Goal: Task Accomplishment & Management: Complete application form

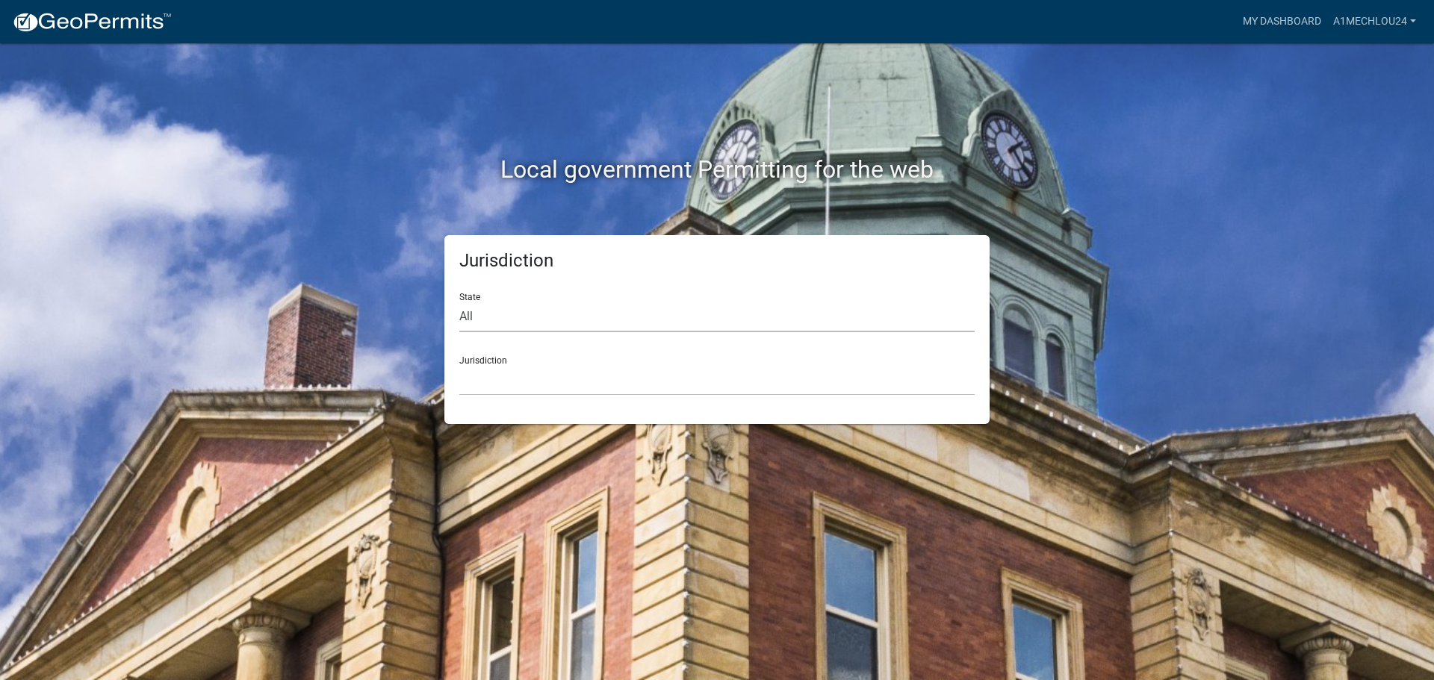
click at [622, 323] on select "All [US_STATE] [US_STATE] [US_STATE] [US_STATE] [US_STATE] [US_STATE] [US_STATE…" at bounding box center [716, 317] width 515 height 31
select select "[US_STATE]"
click at [459, 302] on select "All [US_STATE] [US_STATE] [US_STATE] [US_STATE] [US_STATE] [US_STATE] [US_STATE…" at bounding box center [716, 317] width 515 height 31
click at [486, 393] on select "City of [GEOGRAPHIC_DATA], [US_STATE] City of [GEOGRAPHIC_DATA], [US_STATE] Cit…" at bounding box center [716, 380] width 515 height 31
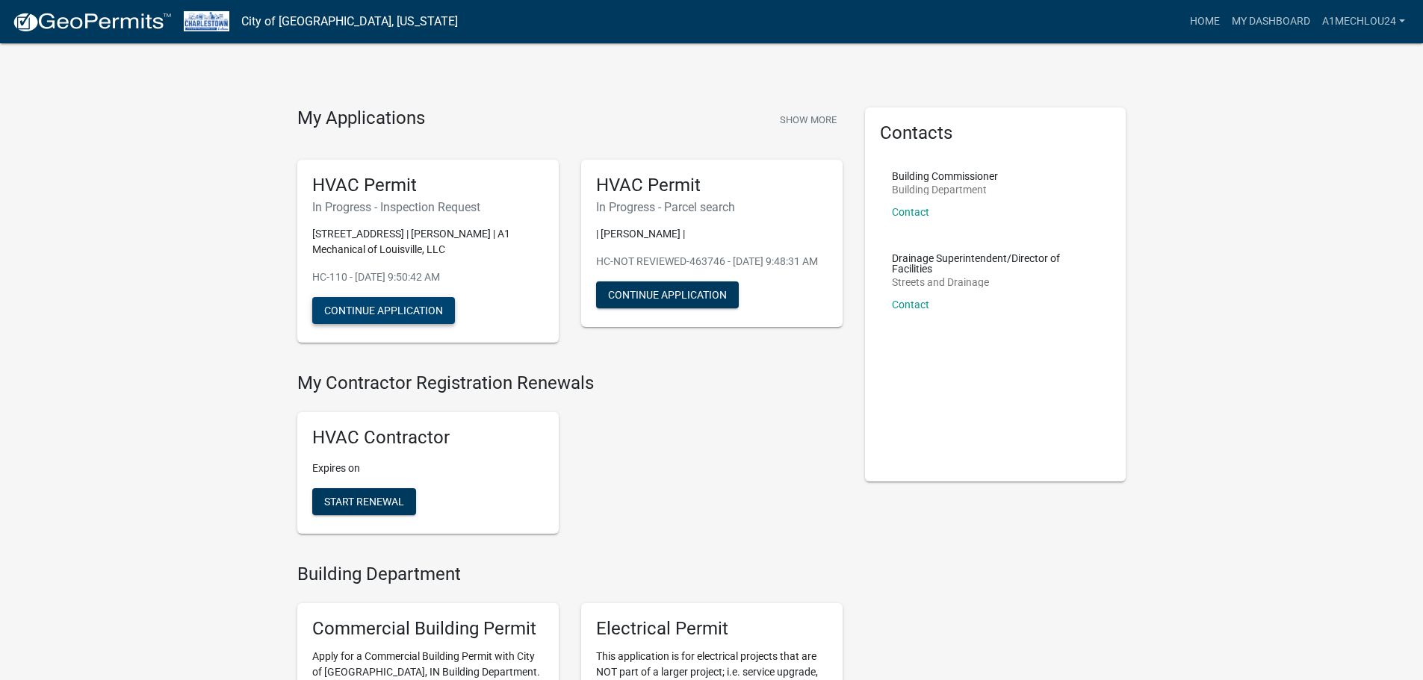
click at [364, 311] on button "Continue Application" at bounding box center [383, 310] width 143 height 27
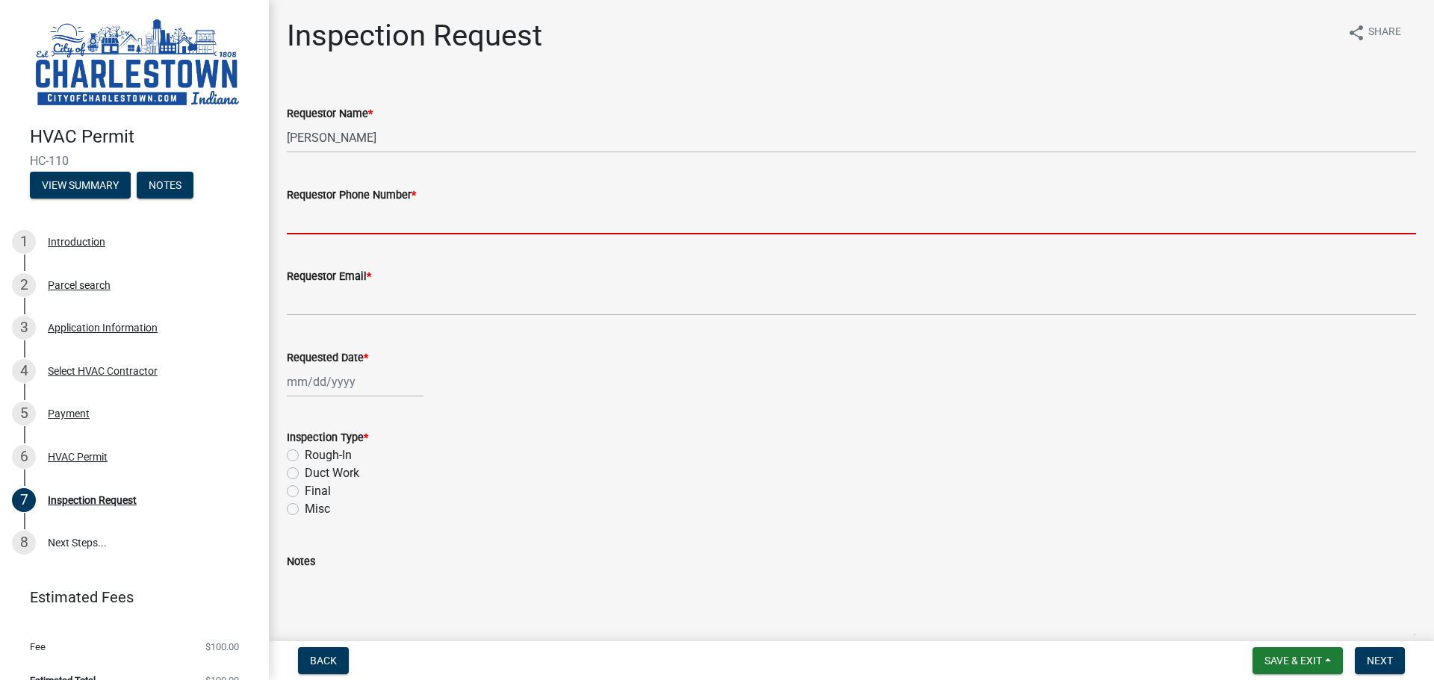
click at [321, 228] on input "Requestor Phone Number *" at bounding box center [851, 219] width 1129 height 31
type input "5027082247"
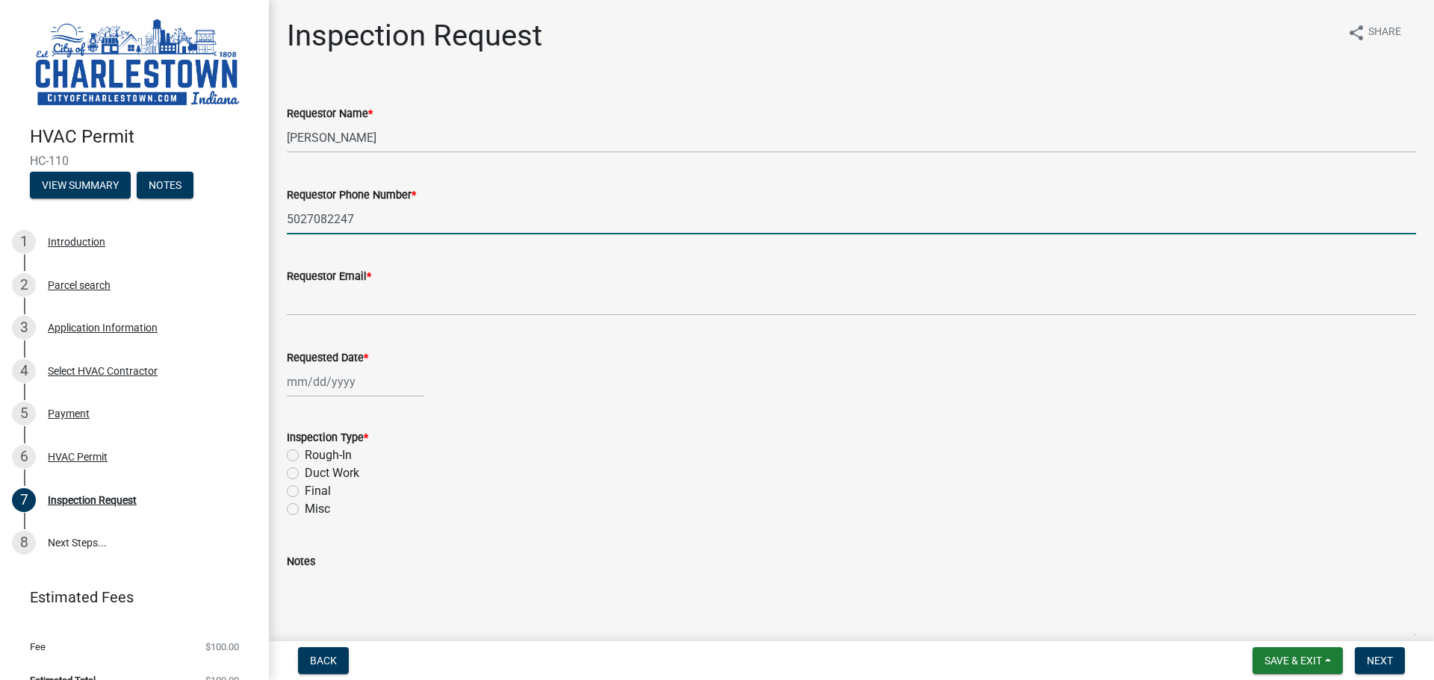
type input "[EMAIL_ADDRESS][DOMAIN_NAME]"
click at [336, 394] on div at bounding box center [355, 382] width 137 height 31
select select "9"
select select "2025"
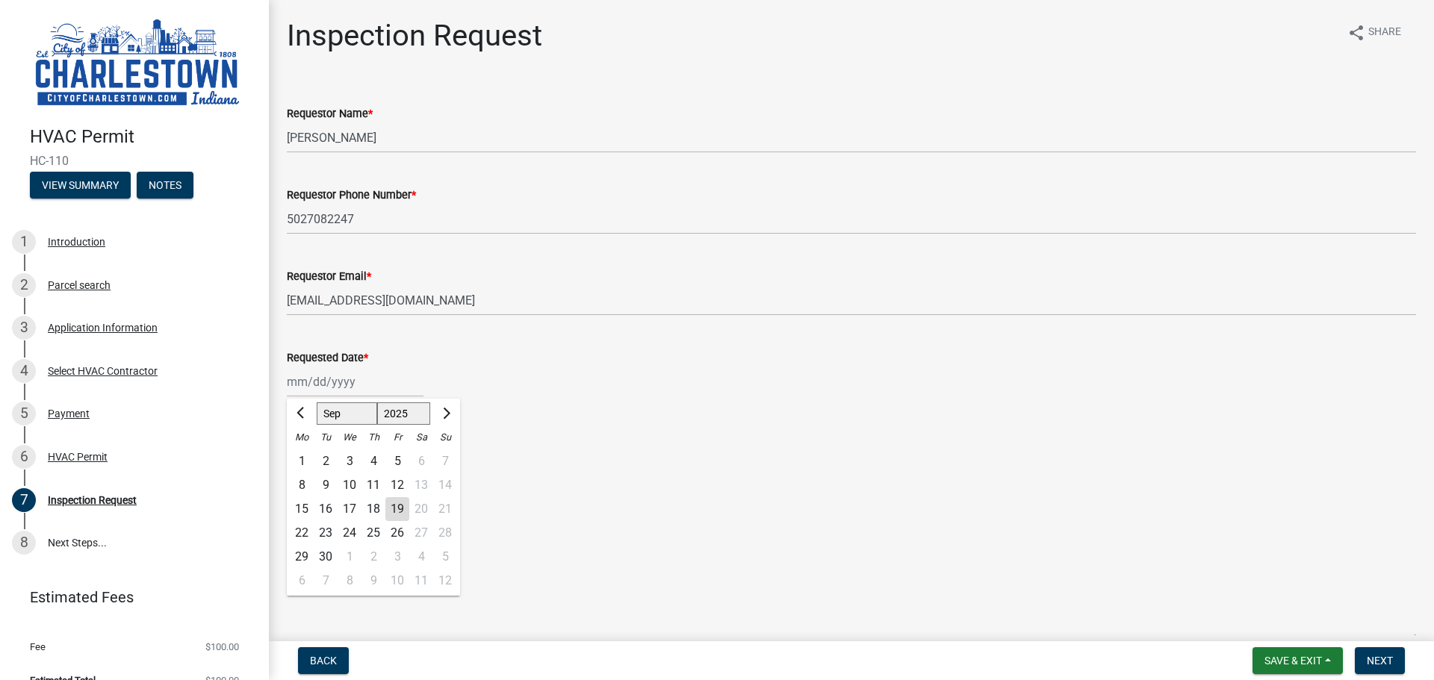
click at [305, 533] on div "22" at bounding box center [302, 533] width 24 height 24
type input "[DATE]"
click at [305, 453] on label "Rough-In" at bounding box center [328, 456] width 47 height 18
click at [305, 453] on input "Rough-In" at bounding box center [310, 452] width 10 height 10
radio input "true"
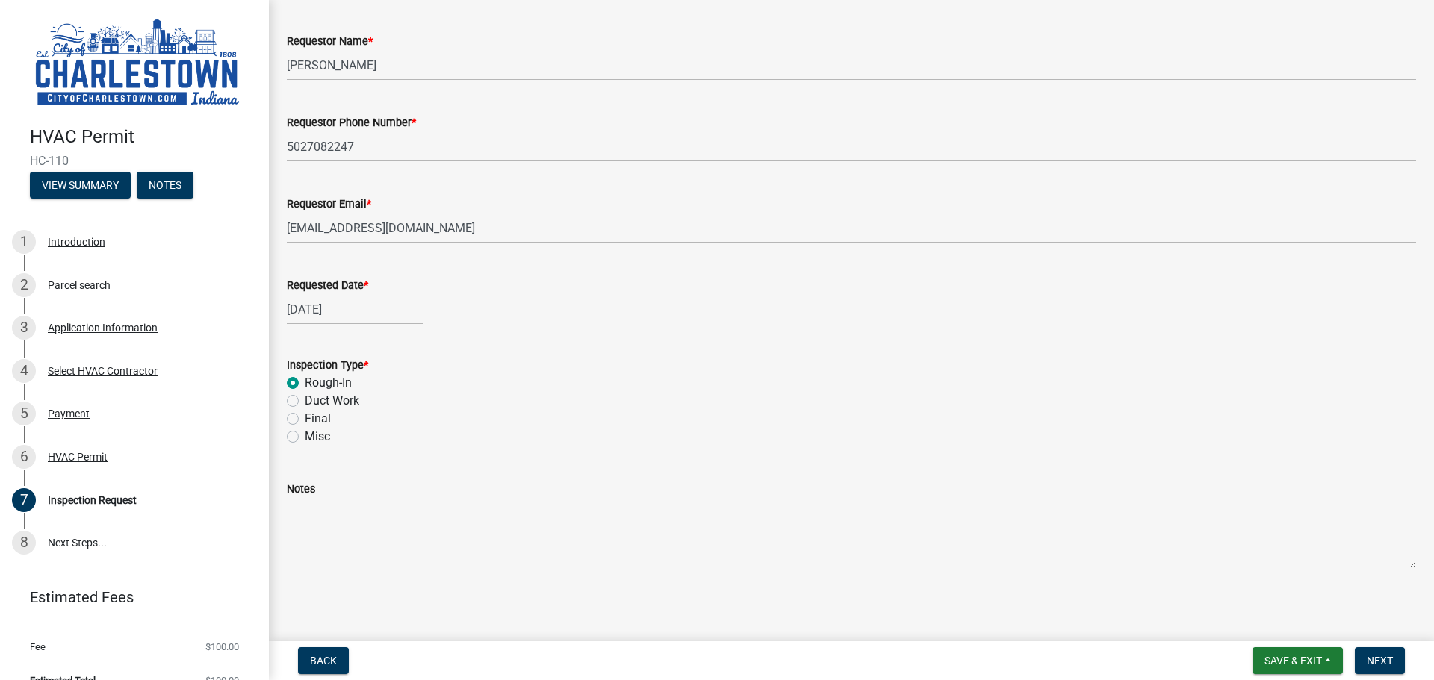
scroll to position [75, 0]
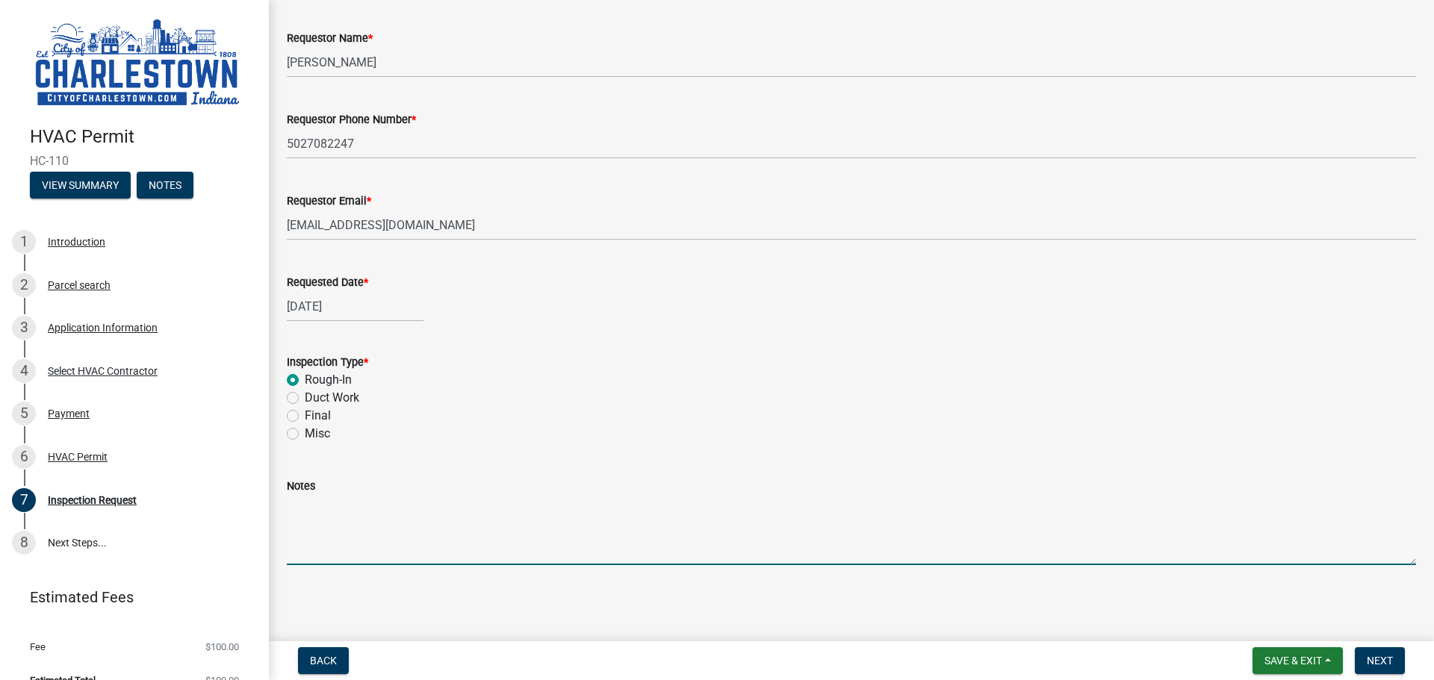
click at [459, 553] on textarea "Notes" at bounding box center [851, 530] width 1129 height 70
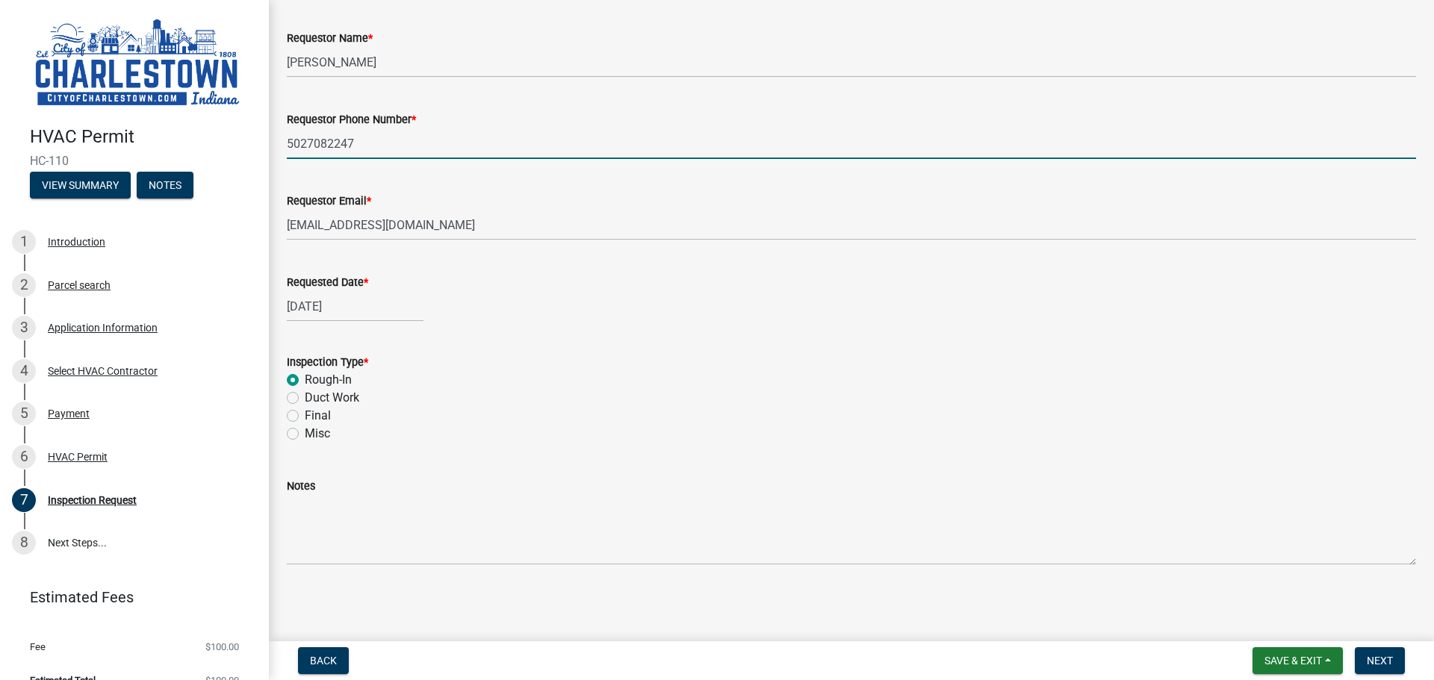
drag, startPoint x: 366, startPoint y: 144, endPoint x: 205, endPoint y: 144, distance: 161.3
click at [205, 144] on div "HVAC Permit HC-110 View Summary Notes 1 Introduction 2 Parcel search 3 Applicat…" at bounding box center [717, 340] width 1434 height 680
type input "[PHONE_NUMBER]"
click at [1330, 665] on button "Save & Exit" at bounding box center [1298, 661] width 90 height 27
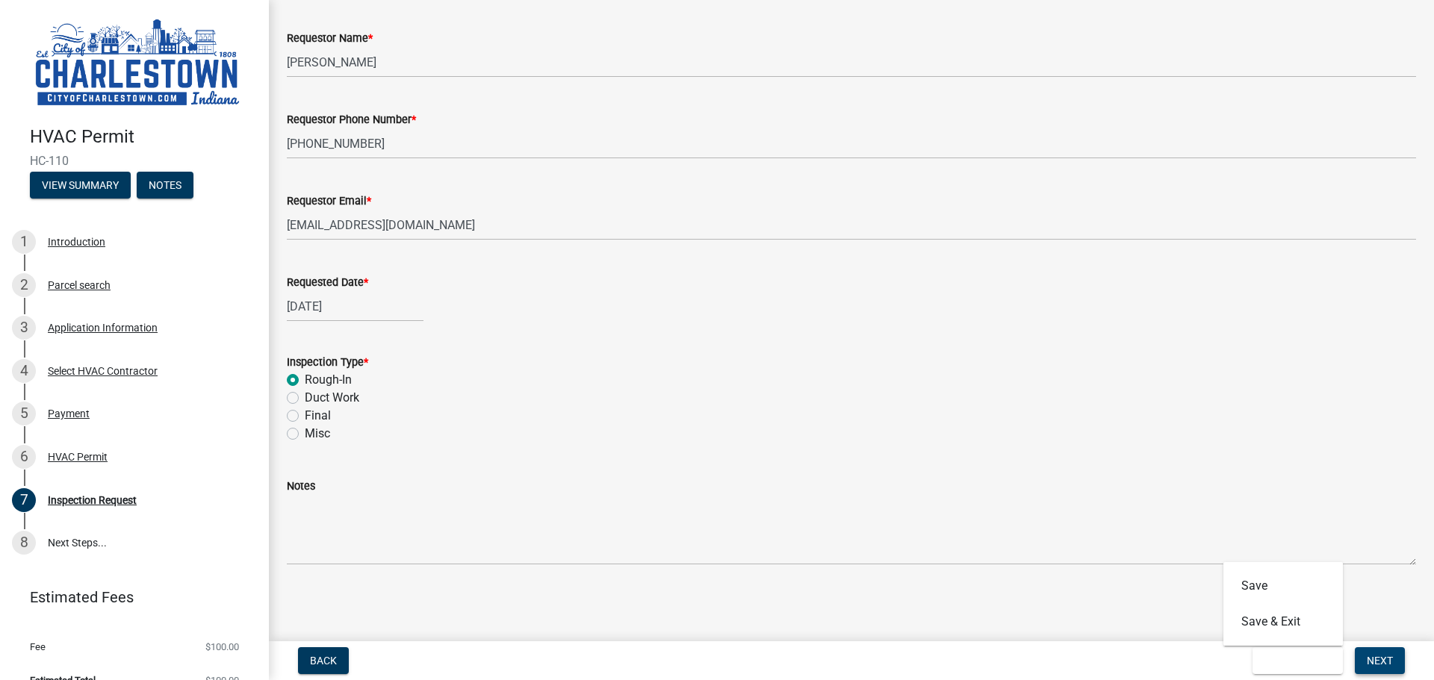
click at [1380, 662] on span "Next" at bounding box center [1380, 661] width 26 height 12
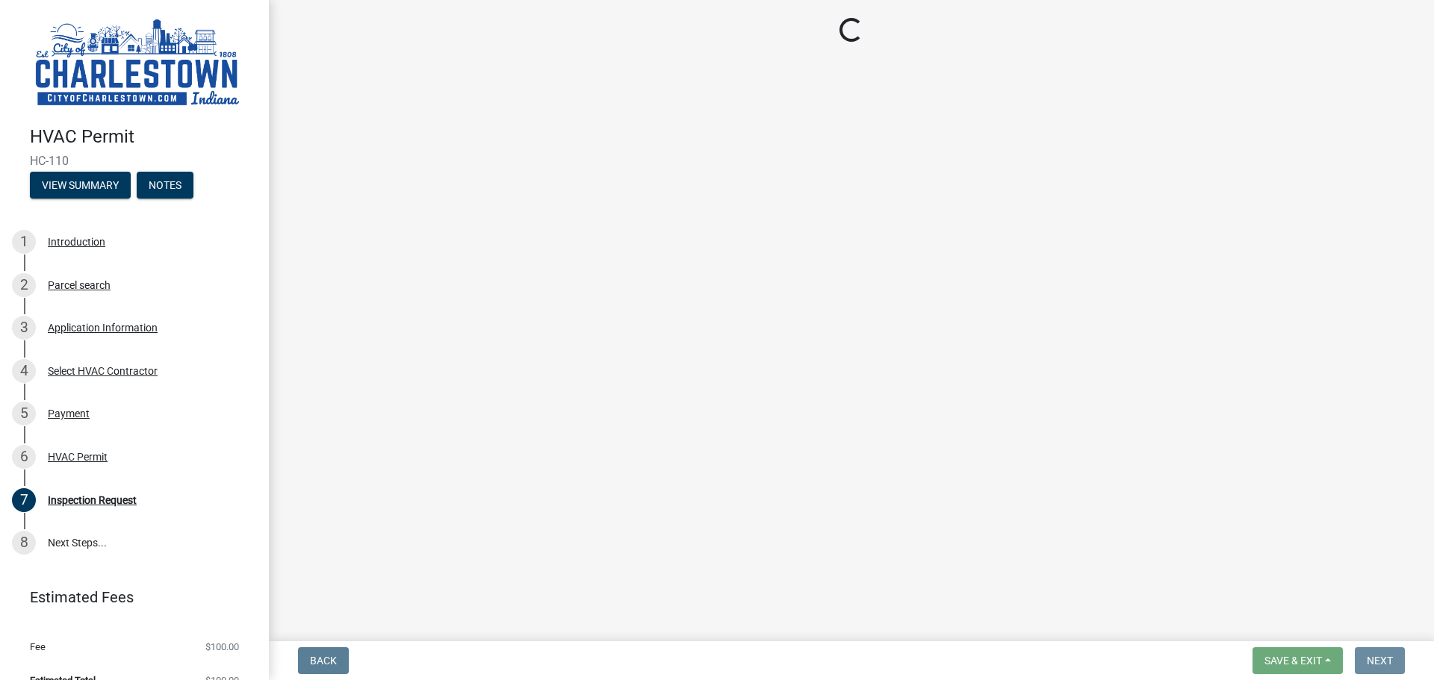
scroll to position [0, 0]
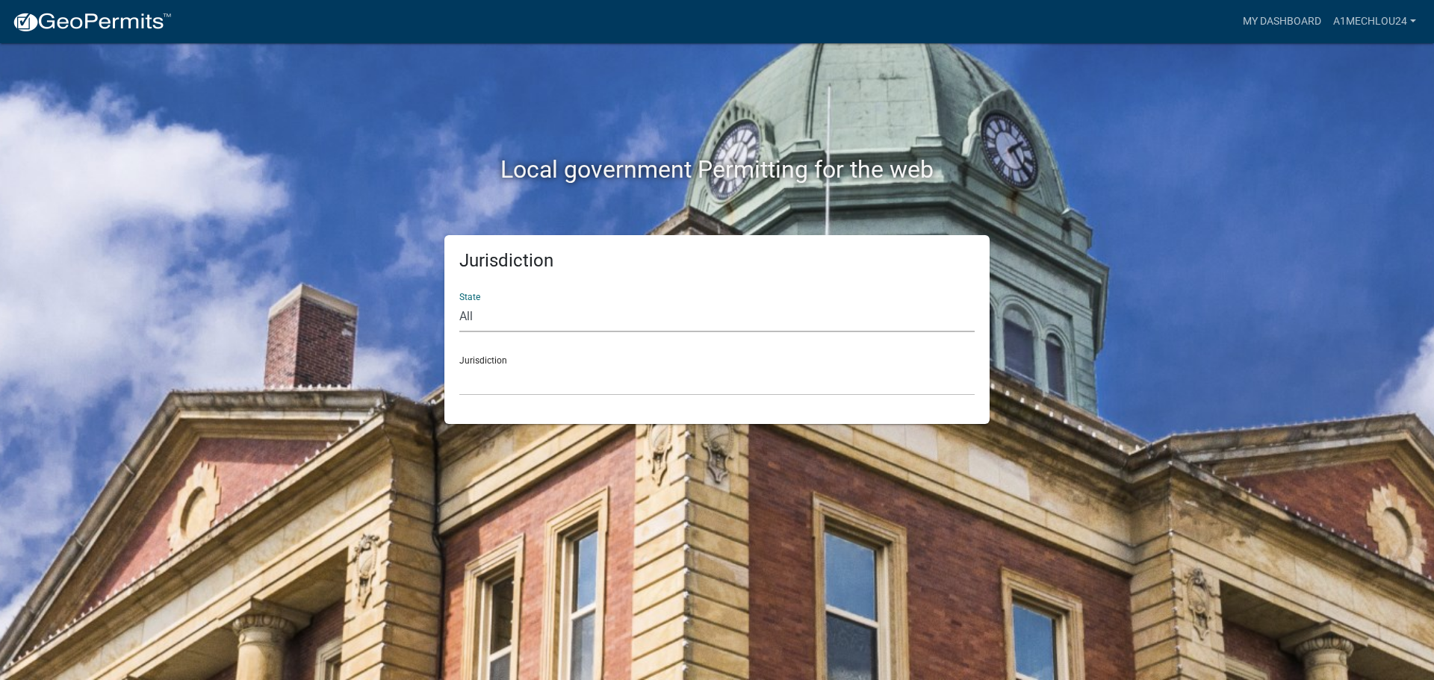
click at [483, 326] on select "All [US_STATE] [US_STATE] [US_STATE] [US_STATE] [US_STATE] [US_STATE] [US_STATE…" at bounding box center [716, 317] width 515 height 31
select select "[US_STATE]"
click at [459, 302] on select "All [US_STATE] [US_STATE] [US_STATE] [US_STATE] [US_STATE] [US_STATE] [US_STATE…" at bounding box center [716, 317] width 515 height 31
click at [485, 391] on select "City of [GEOGRAPHIC_DATA], [US_STATE] City of [GEOGRAPHIC_DATA], [US_STATE] Cit…" at bounding box center [716, 380] width 515 height 31
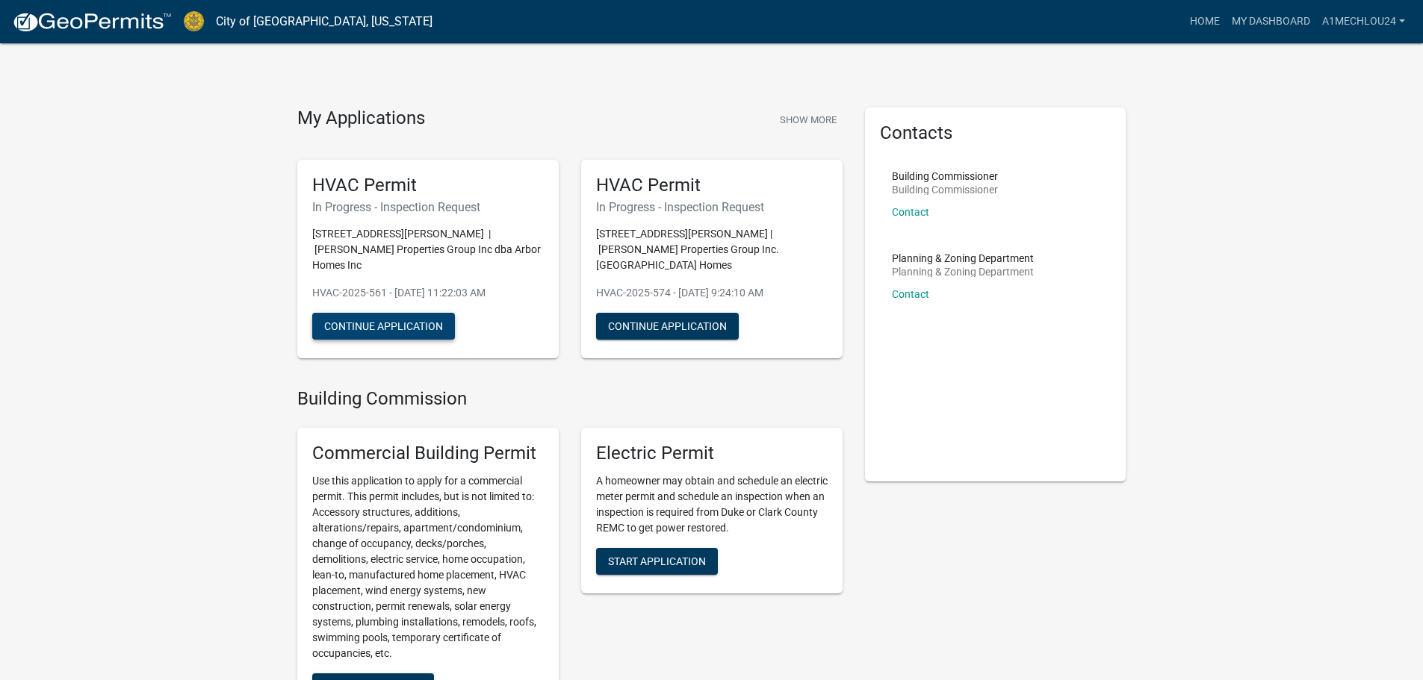
click at [394, 313] on button "Continue Application" at bounding box center [383, 326] width 143 height 27
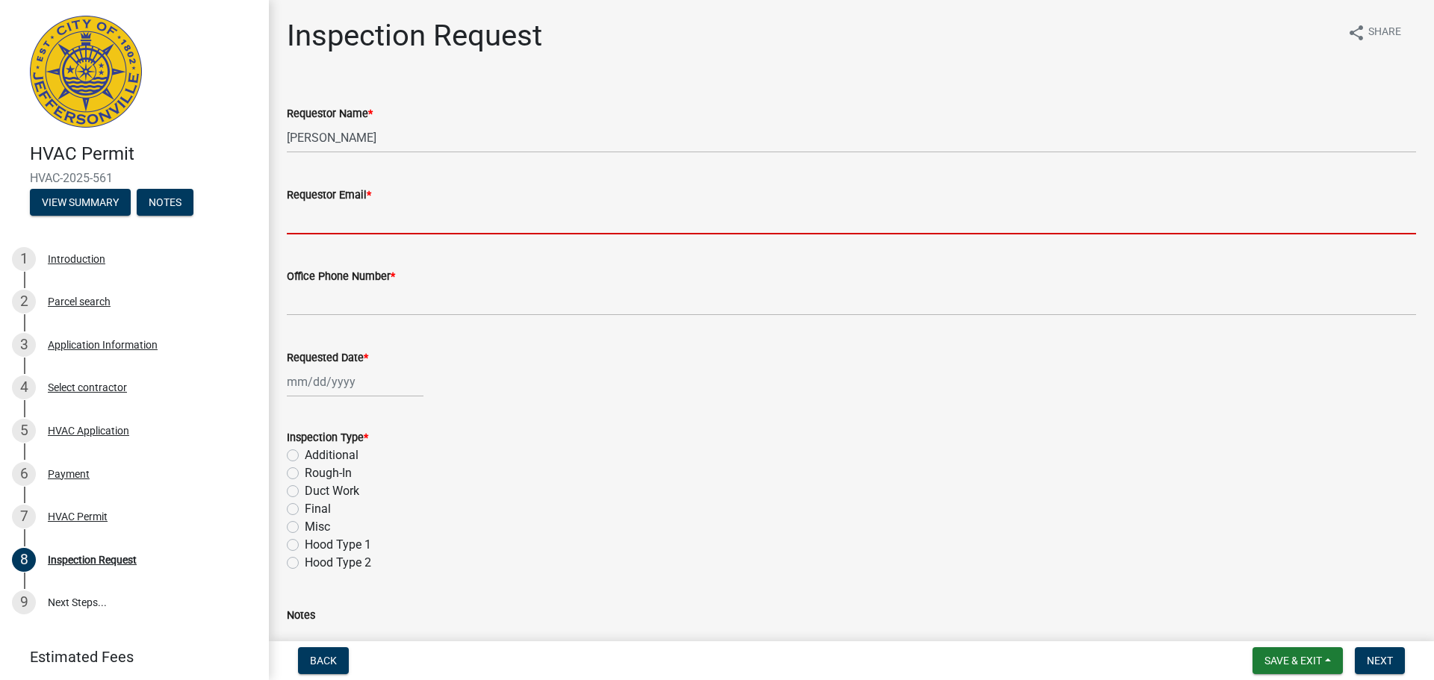
click at [350, 222] on input "Requestor Email *" at bounding box center [851, 219] width 1129 height 31
type input "[EMAIL_ADDRESS][DOMAIN_NAME]"
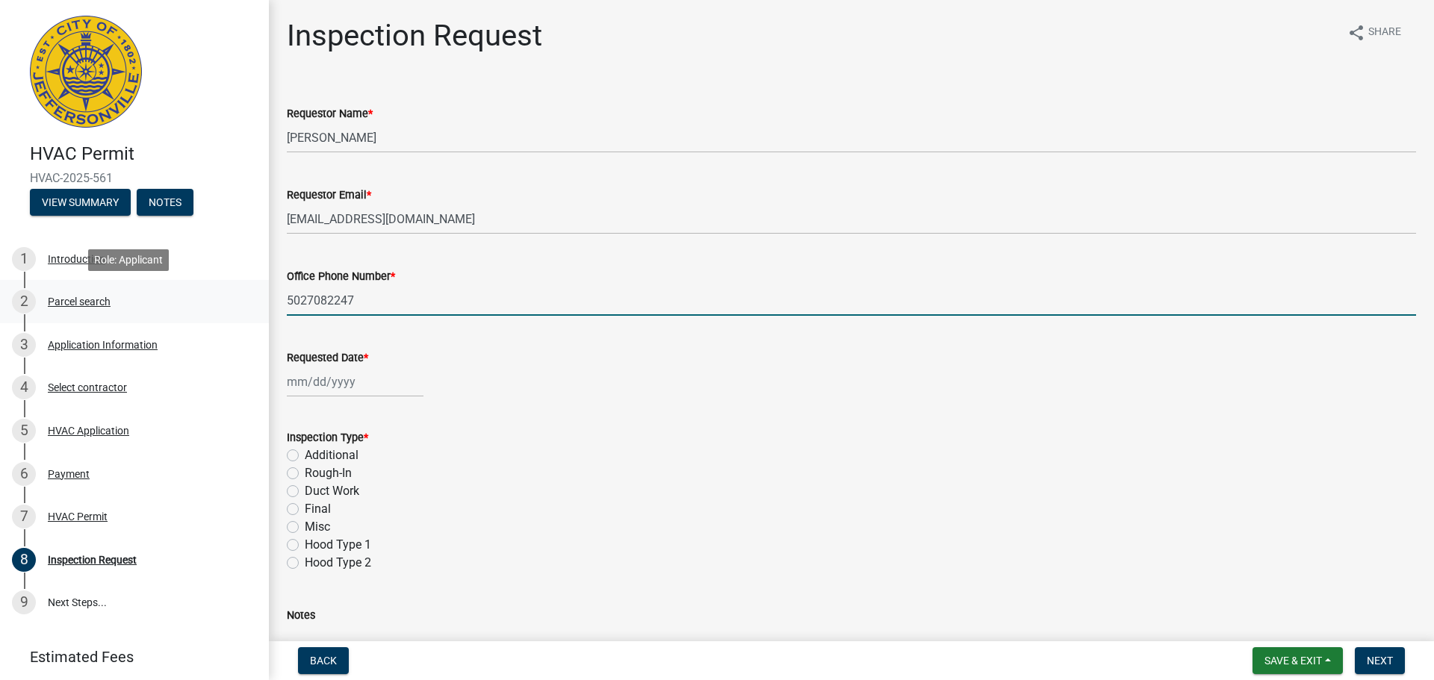
drag, startPoint x: 388, startPoint y: 306, endPoint x: 166, endPoint y: 288, distance: 223.4
click at [166, 288] on div "HVAC Permit HVAC-2025-561 View Summary Notes 1 Introduction 2 Parcel search 3 A…" at bounding box center [717, 340] width 1434 height 680
click at [320, 300] on input "[PHONE_NUMBER]" at bounding box center [851, 300] width 1129 height 31
type input "[PHONE_NUMBER]"
select select "9"
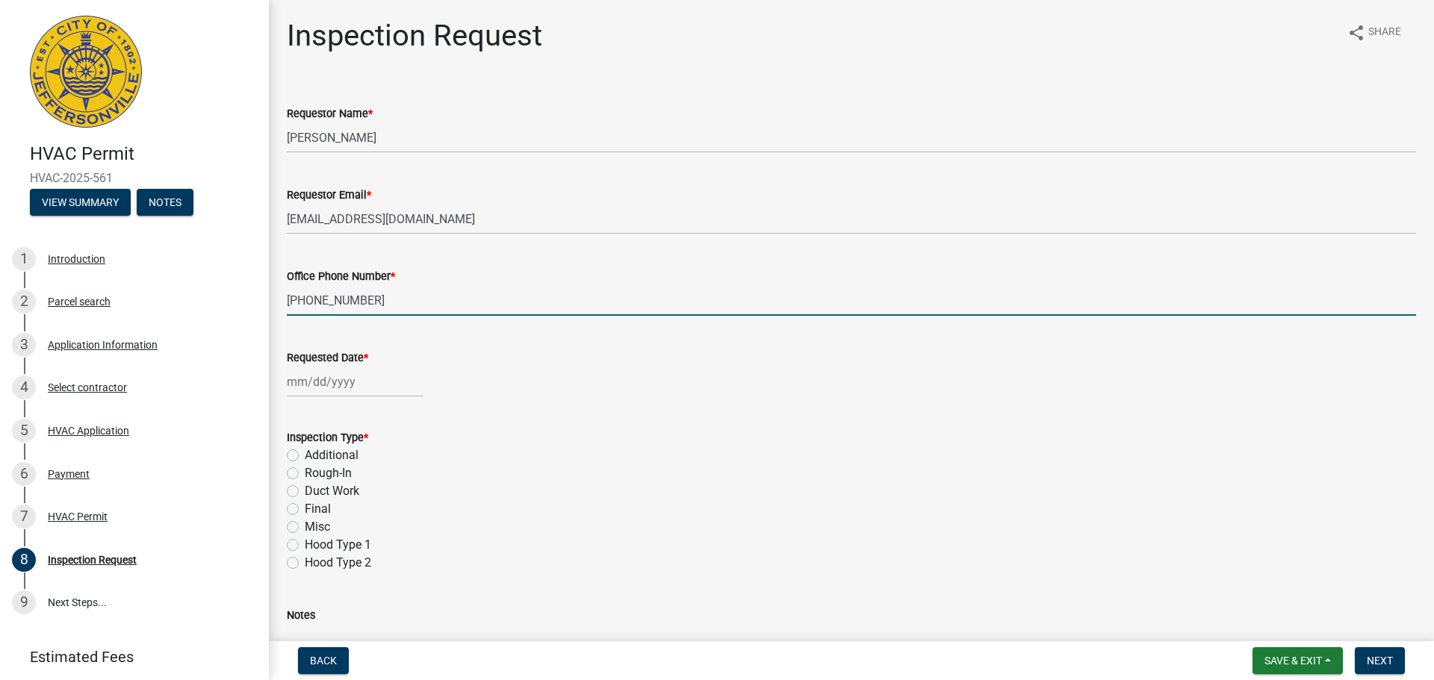
select select "2025"
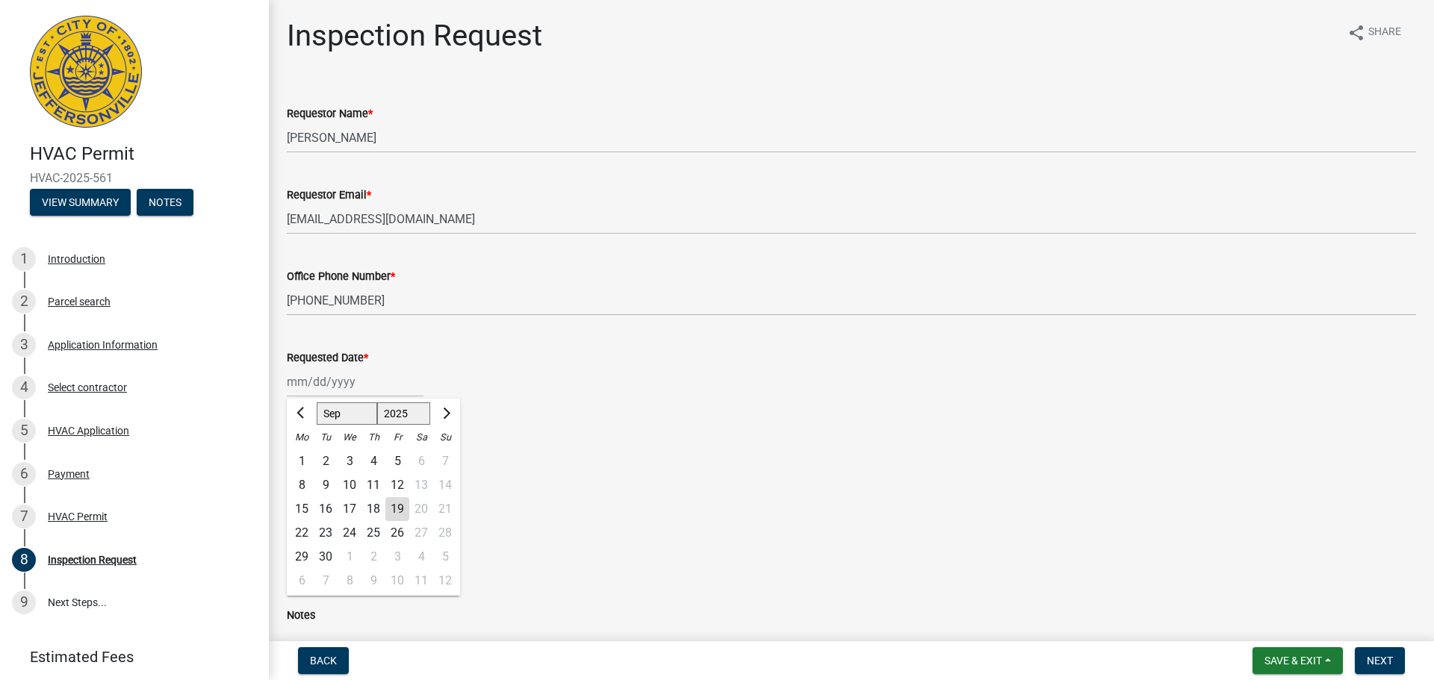
click at [291, 383] on div "[PERSON_NAME] Feb Mar Apr [PERSON_NAME][DATE] Oct Nov [DATE] 1526 1527 1528 152…" at bounding box center [355, 382] width 137 height 31
click at [305, 533] on div "22" at bounding box center [302, 533] width 24 height 24
type input "[DATE]"
click at [305, 473] on label "Rough-In" at bounding box center [328, 474] width 47 height 18
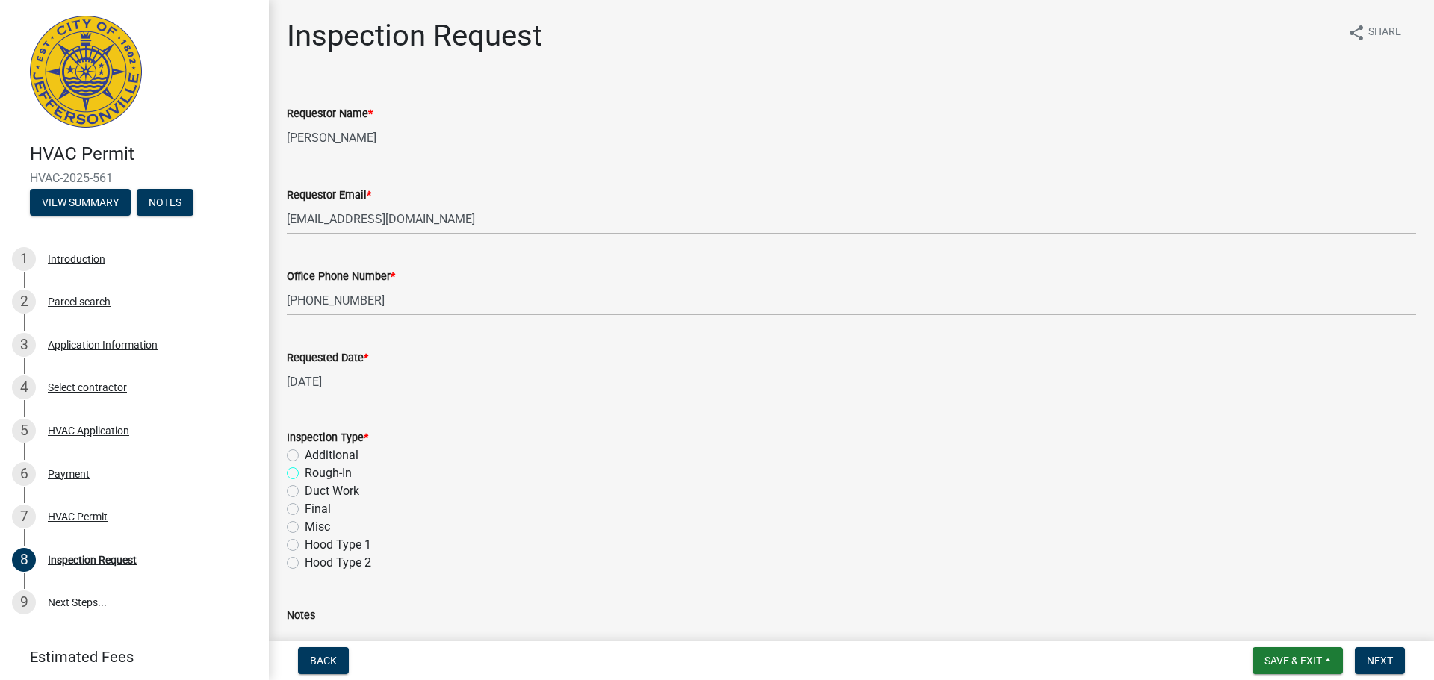
click at [305, 473] on input "Rough-In" at bounding box center [310, 470] width 10 height 10
radio input "true"
click at [1376, 663] on span "Next" at bounding box center [1380, 661] width 26 height 12
click at [1308, 663] on span "Save & Exit" at bounding box center [1294, 661] width 58 height 12
click at [1285, 628] on button "Save & Exit" at bounding box center [1283, 622] width 120 height 36
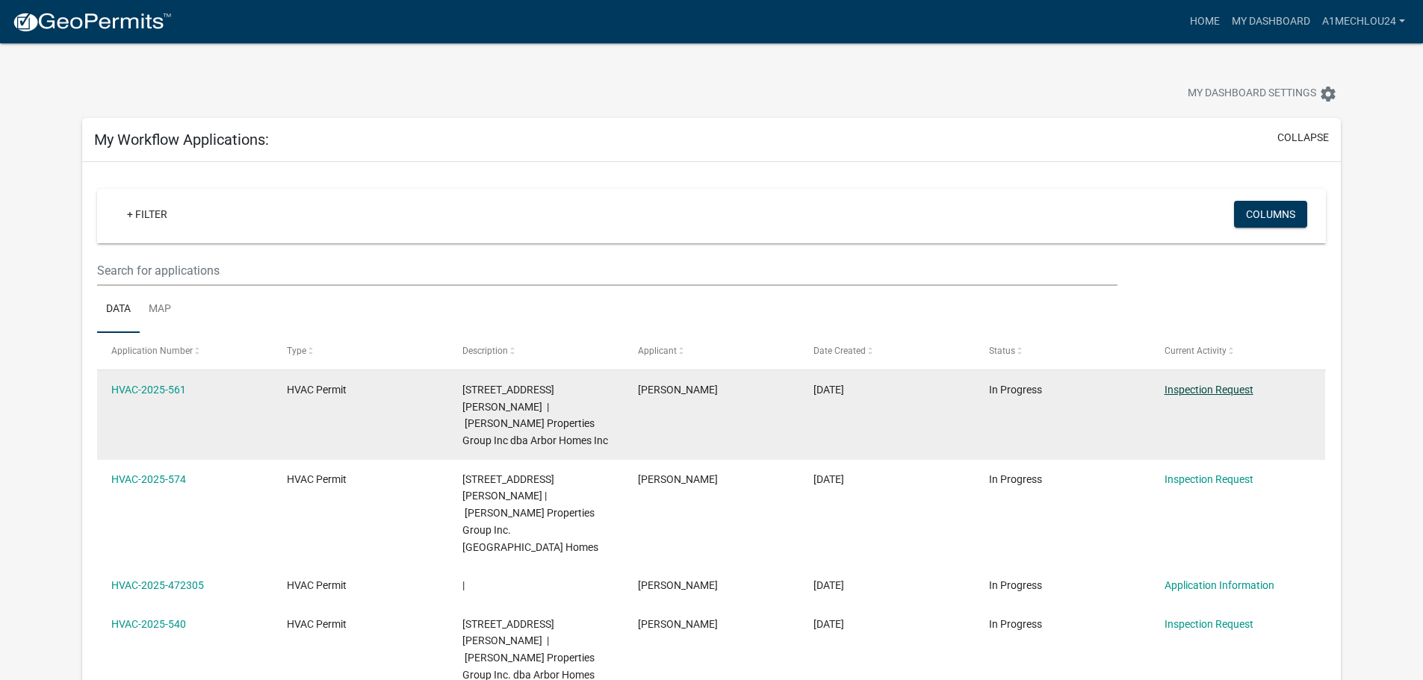
click at [1193, 385] on link "Inspection Request" at bounding box center [1208, 390] width 89 height 12
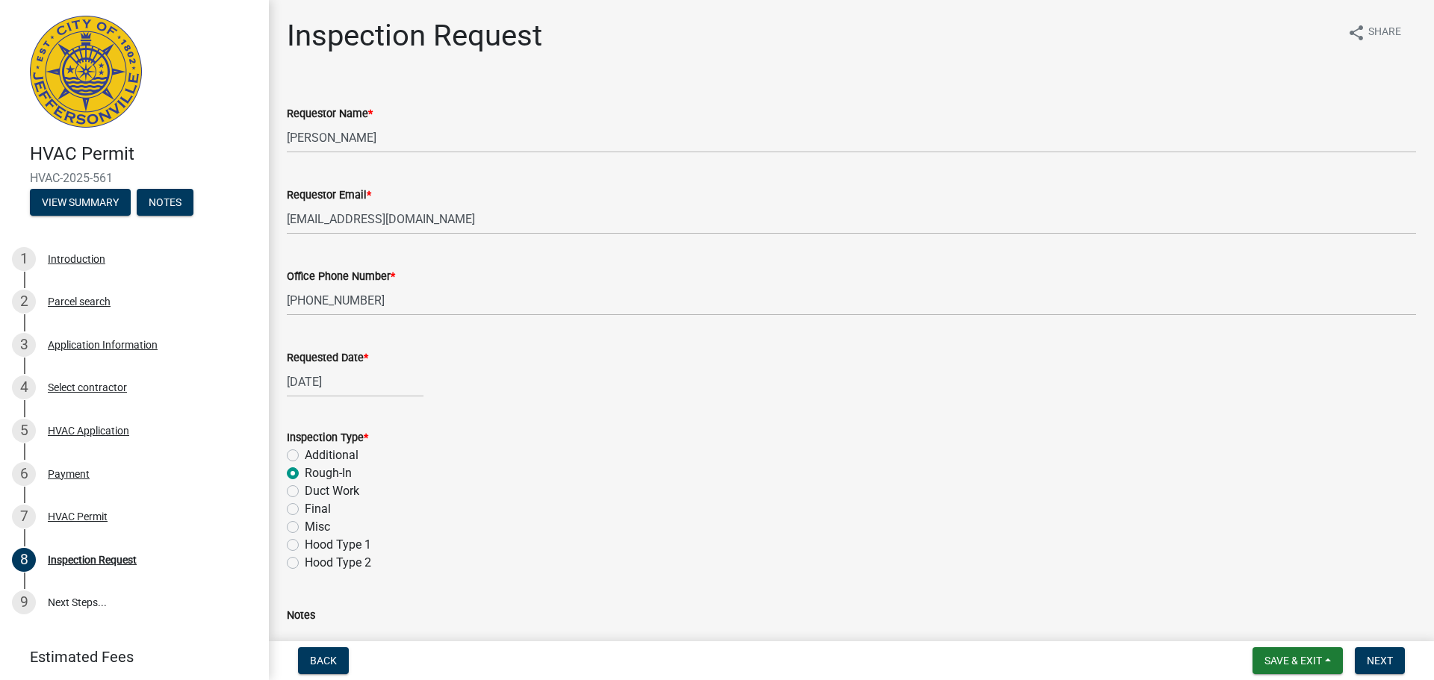
select select "9"
select select "2025"
click at [351, 389] on div "[DATE] [PERSON_NAME] Apr May Jun [DATE] Aug Sep Oct Nov [DATE] 1526 1527 1528 1…" at bounding box center [355, 382] width 137 height 31
click at [325, 530] on div "23" at bounding box center [326, 533] width 24 height 24
type input "[DATE]"
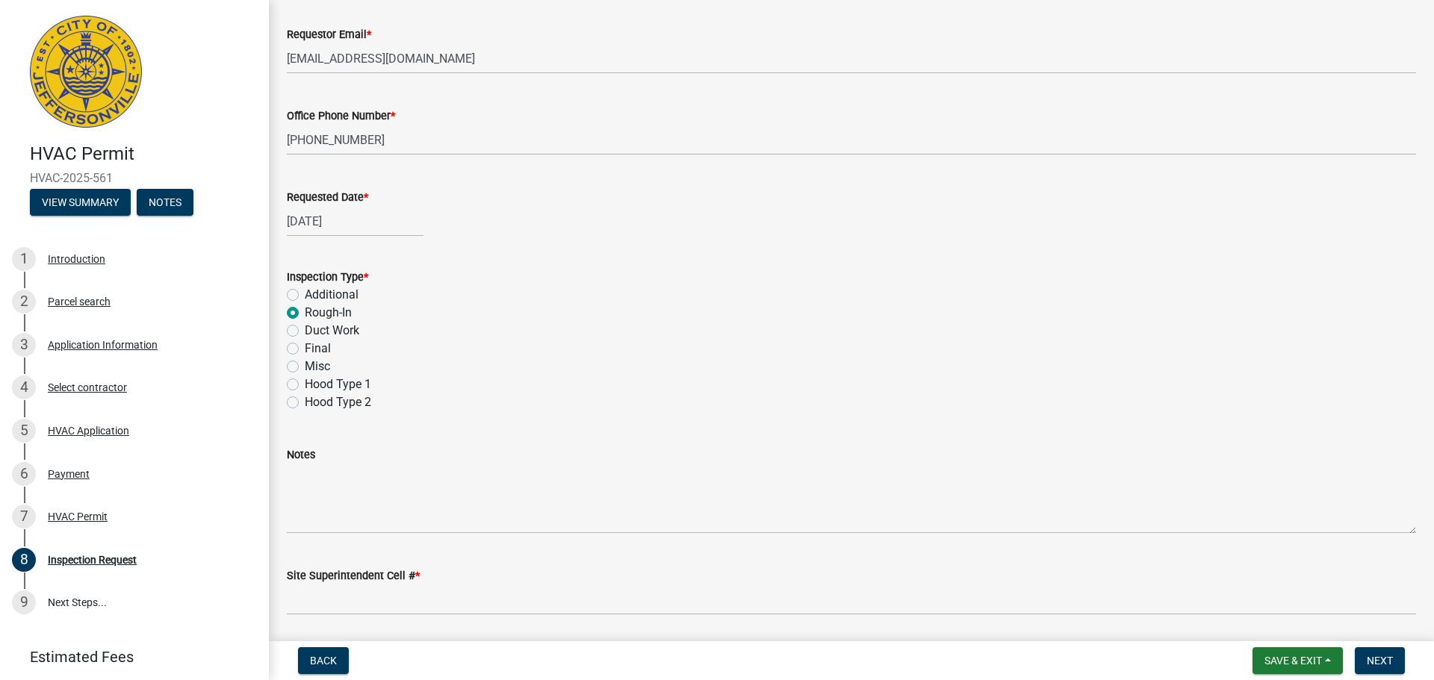
scroll to position [211, 0]
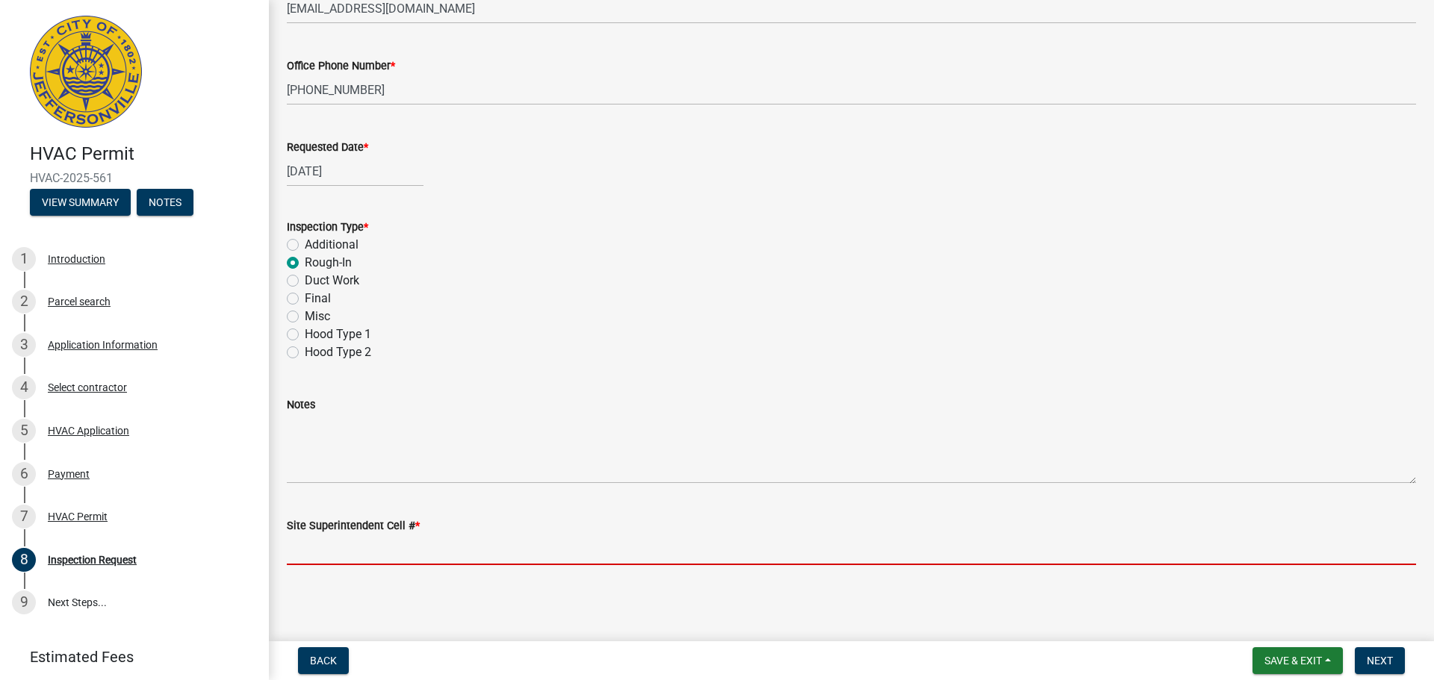
click at [587, 559] on input "Site Superintendent Cell # *" at bounding box center [851, 550] width 1129 height 31
type input "[PHONE_NUMBER]"
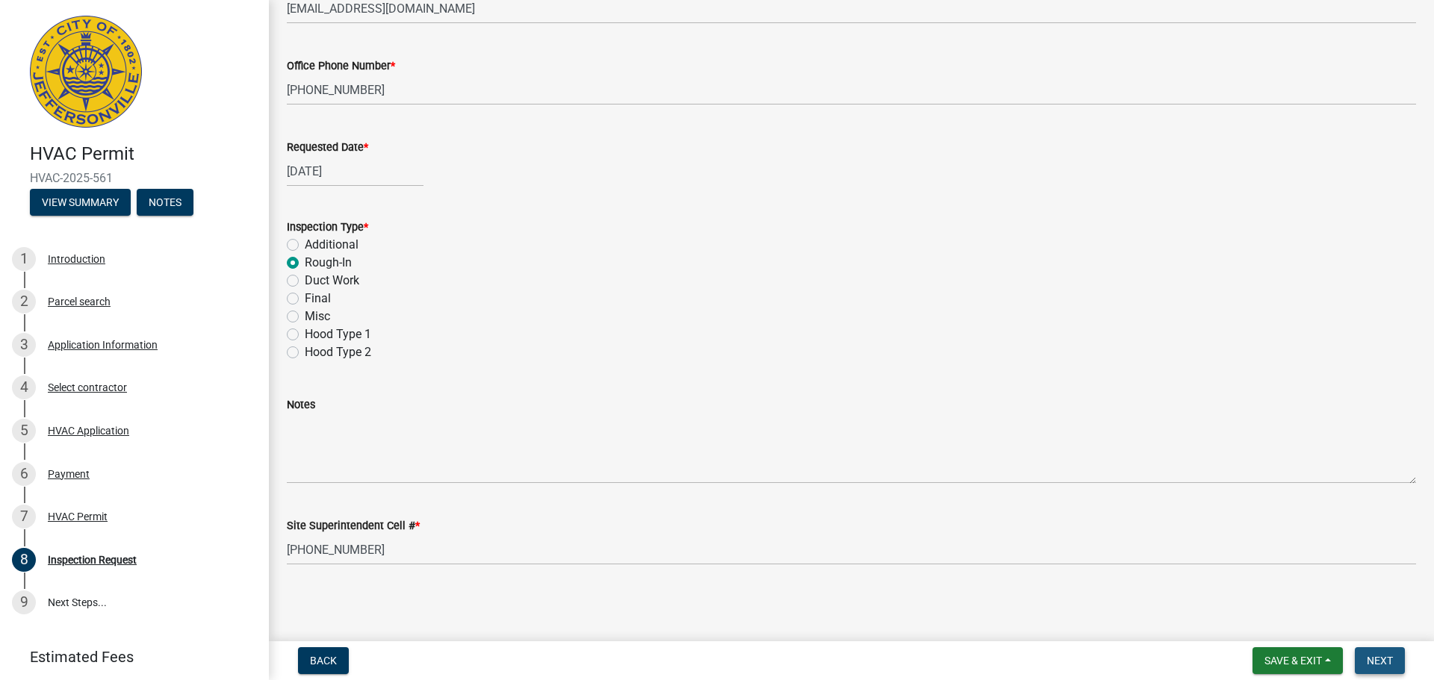
click at [1383, 658] on span "Next" at bounding box center [1380, 661] width 26 height 12
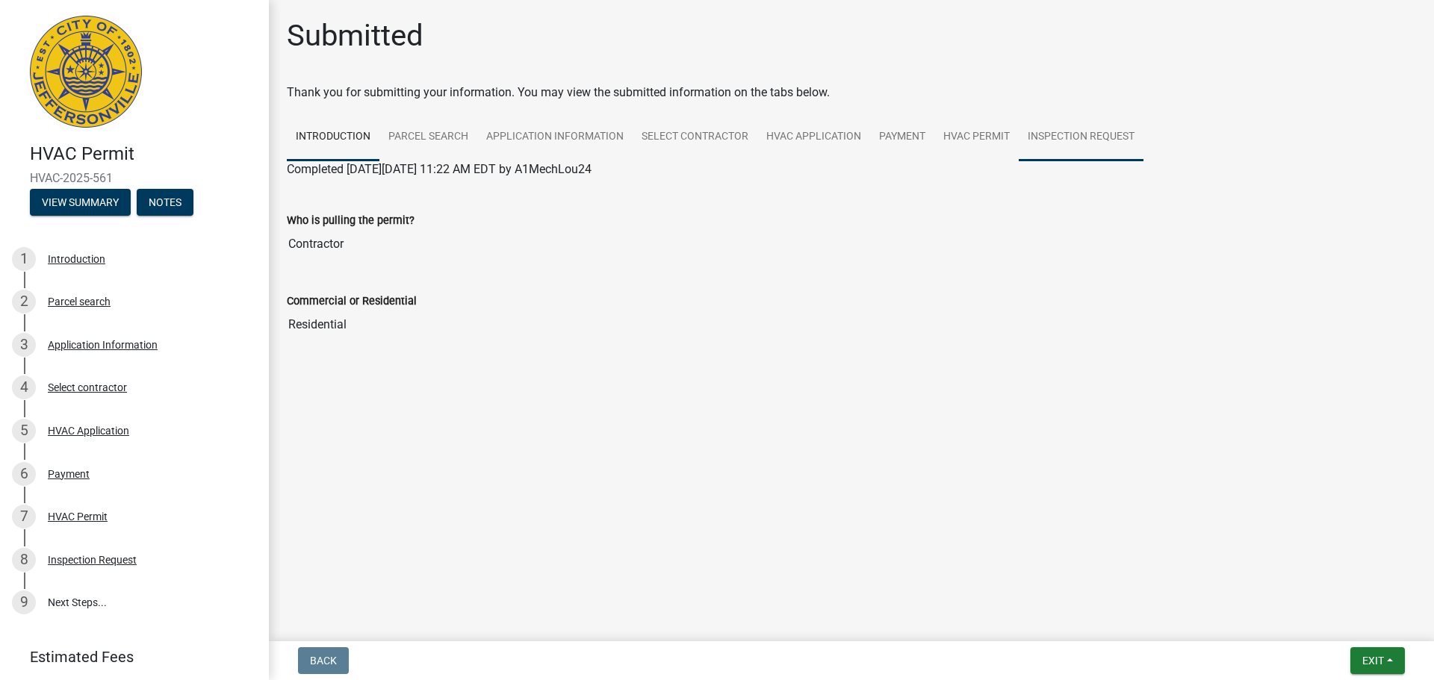
click at [1064, 131] on link "Inspection Request" at bounding box center [1081, 138] width 125 height 48
